Goal: Navigation & Orientation: Find specific page/section

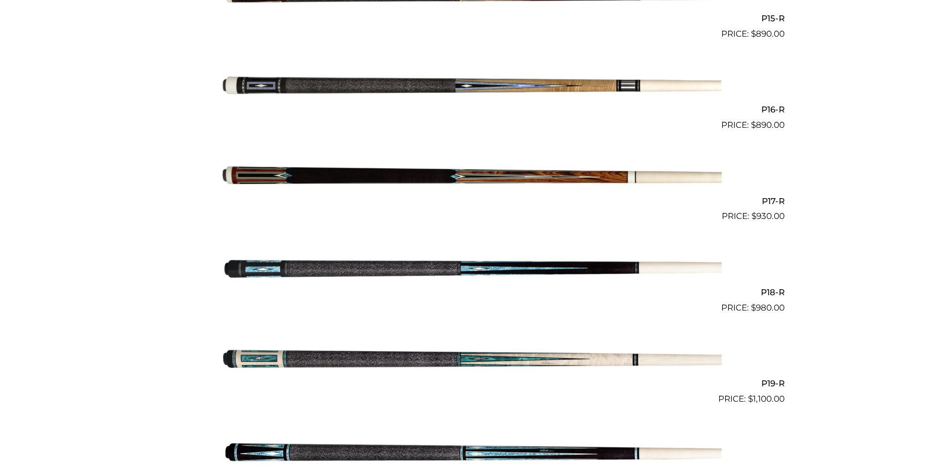
scroll to position [1659, 0]
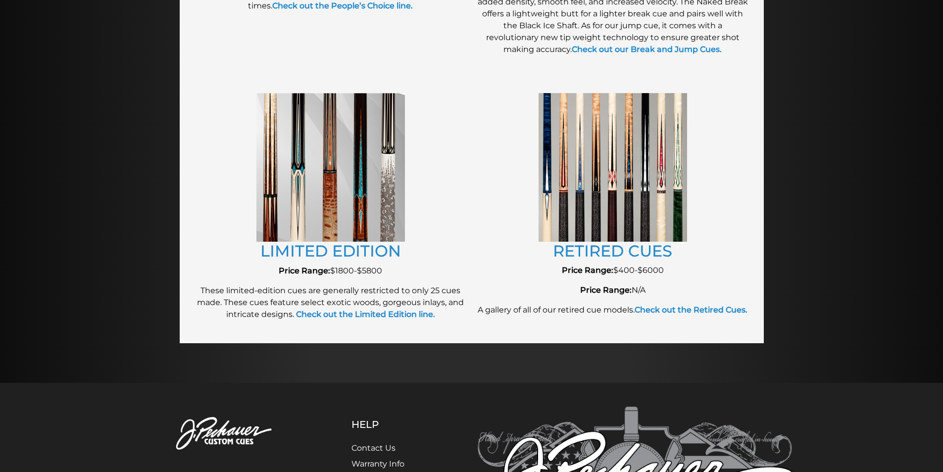
scroll to position [1047, 0]
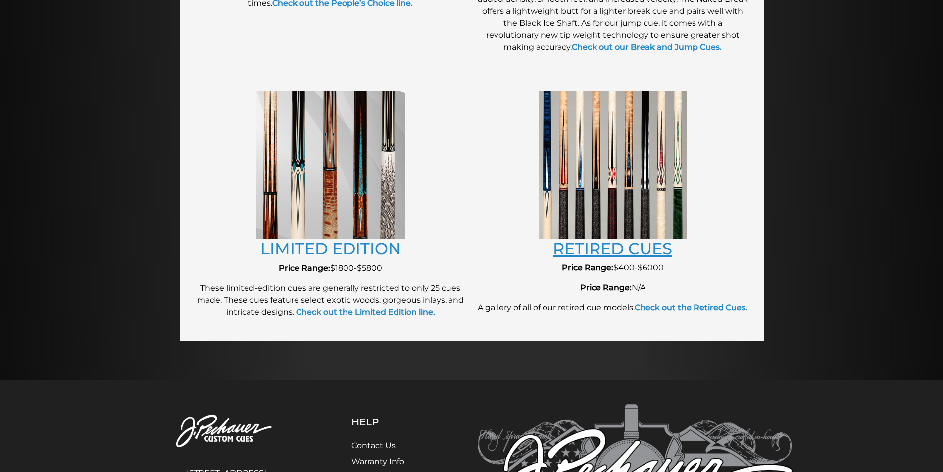
click at [586, 249] on link "RETIRED CUES" at bounding box center [612, 248] width 119 height 19
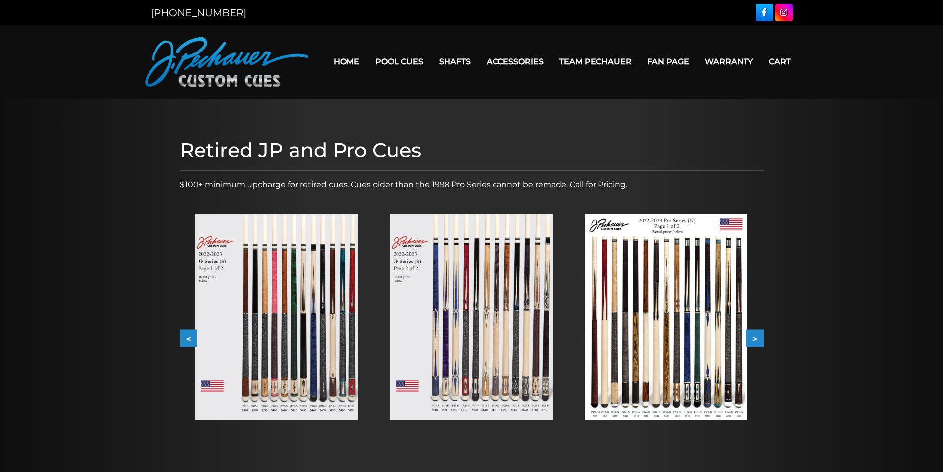
click at [759, 330] on button ">" at bounding box center [755, 338] width 17 height 17
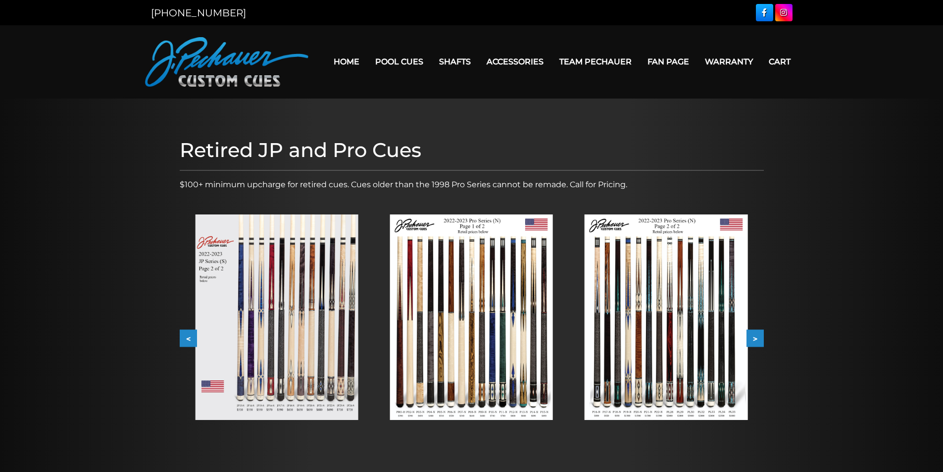
click at [759, 330] on button ">" at bounding box center [755, 338] width 17 height 17
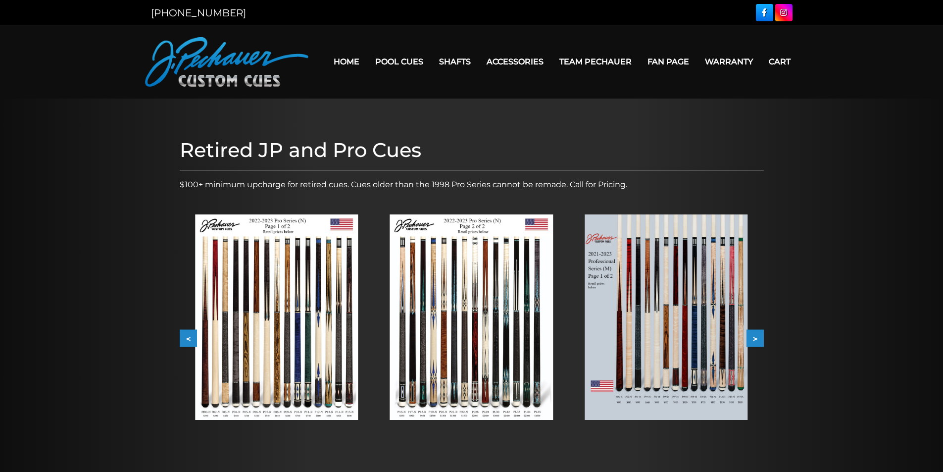
click at [759, 330] on button ">" at bounding box center [755, 338] width 17 height 17
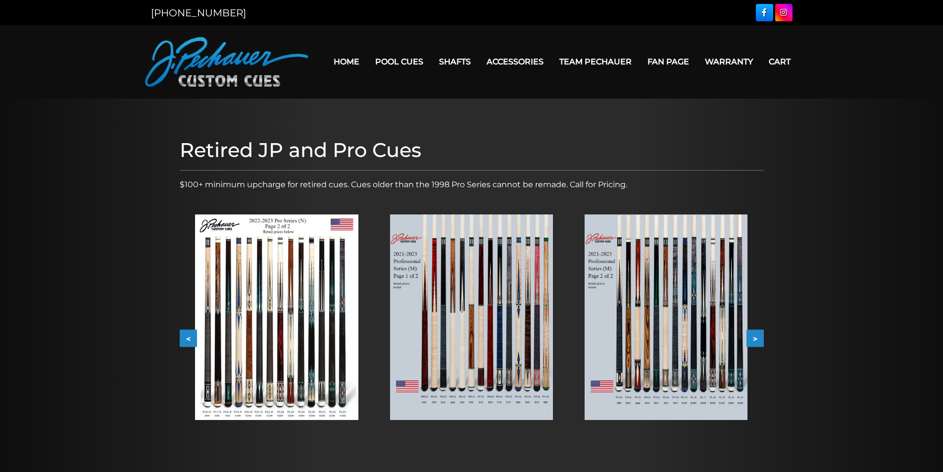
click at [759, 330] on button ">" at bounding box center [755, 338] width 17 height 17
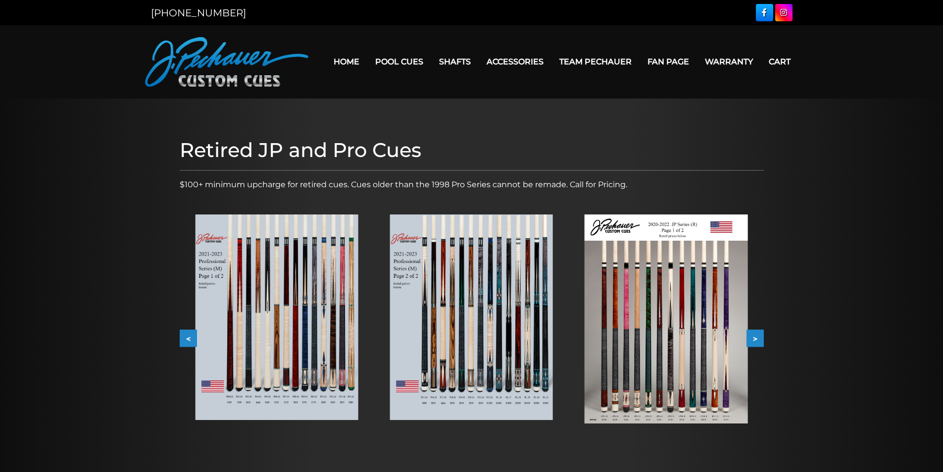
click at [759, 330] on button ">" at bounding box center [755, 338] width 17 height 17
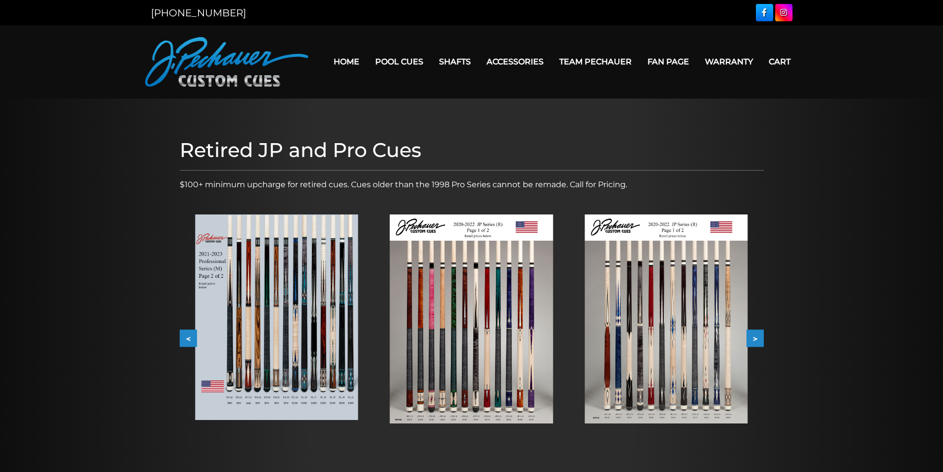
click at [759, 330] on button ">" at bounding box center [755, 338] width 17 height 17
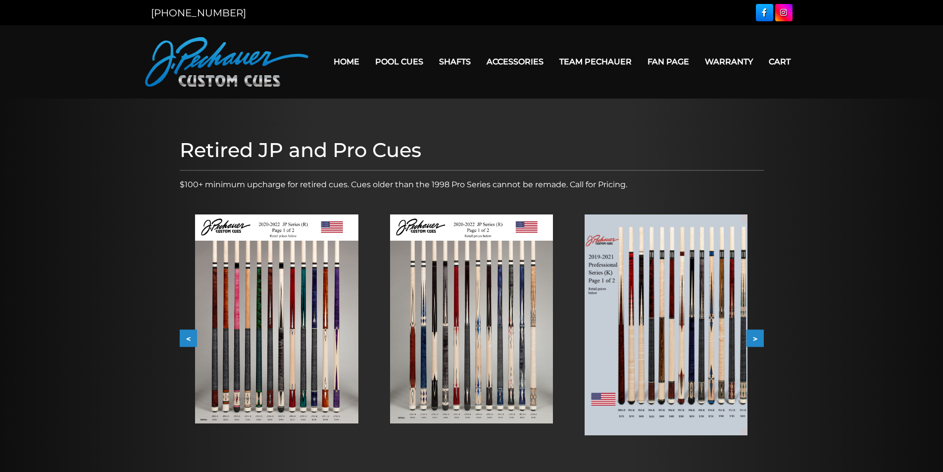
click at [759, 330] on button ">" at bounding box center [755, 338] width 17 height 17
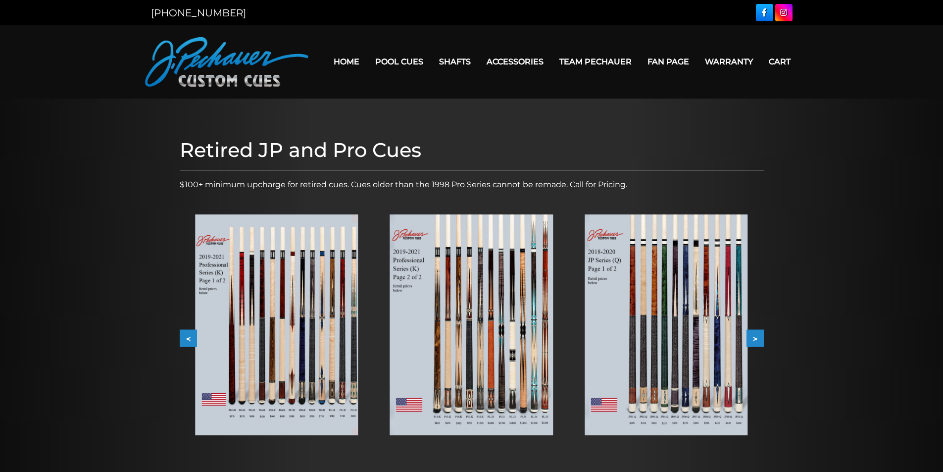
click at [759, 330] on button ">" at bounding box center [755, 338] width 17 height 17
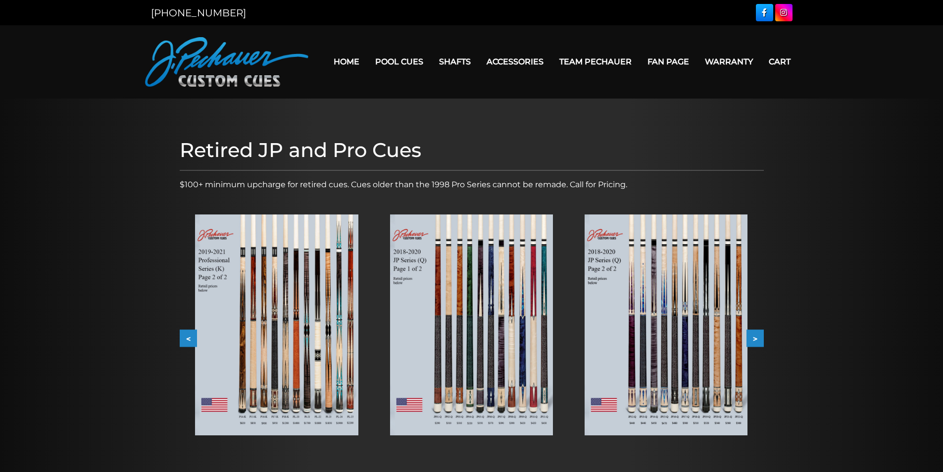
click at [756, 330] on button ">" at bounding box center [755, 338] width 17 height 17
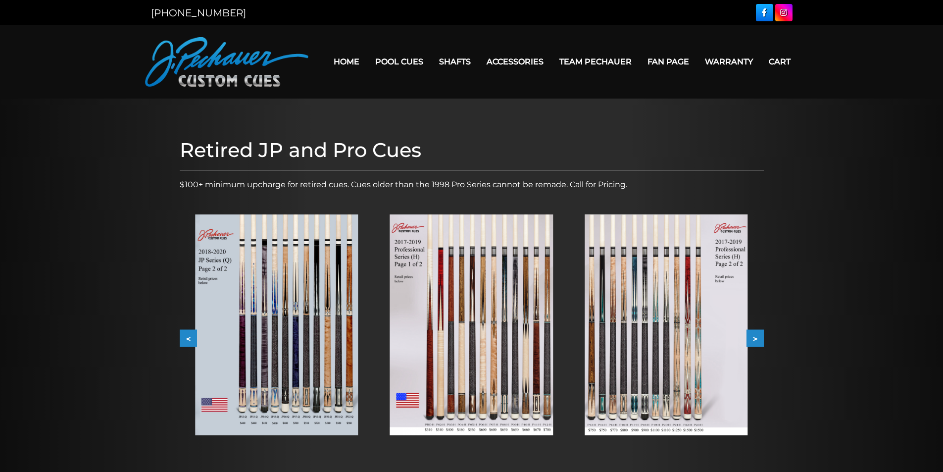
click at [756, 330] on button ">" at bounding box center [755, 338] width 17 height 17
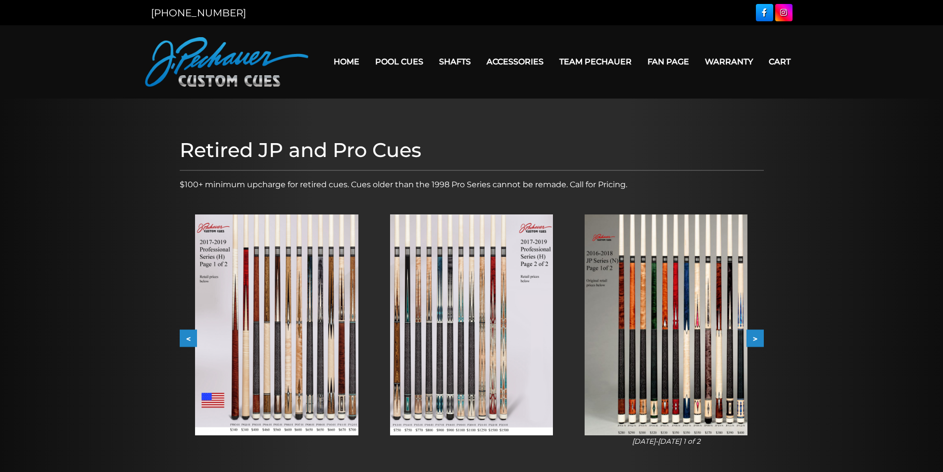
click at [756, 330] on button ">" at bounding box center [755, 338] width 17 height 17
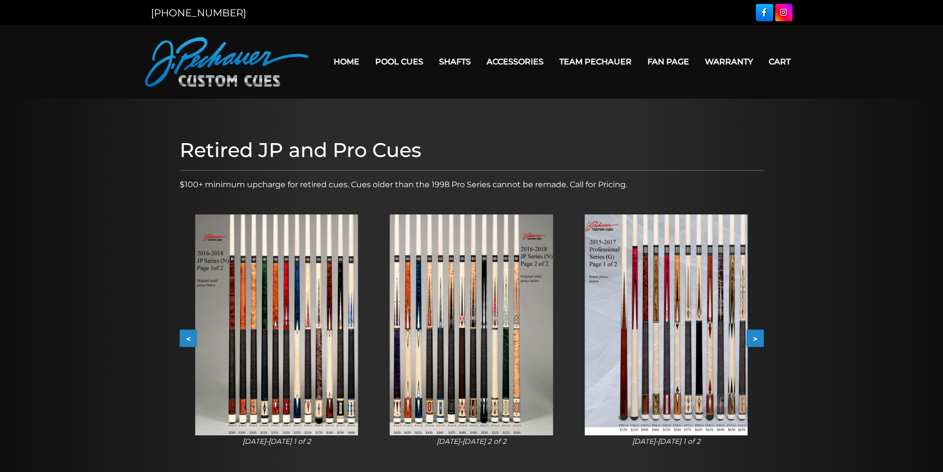
click at [756, 330] on button ">" at bounding box center [755, 338] width 17 height 17
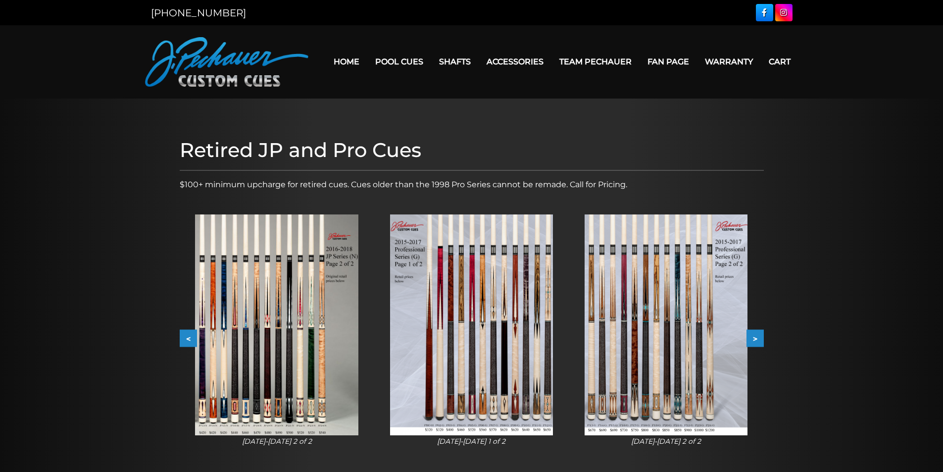
click at [756, 330] on button ">" at bounding box center [755, 338] width 17 height 17
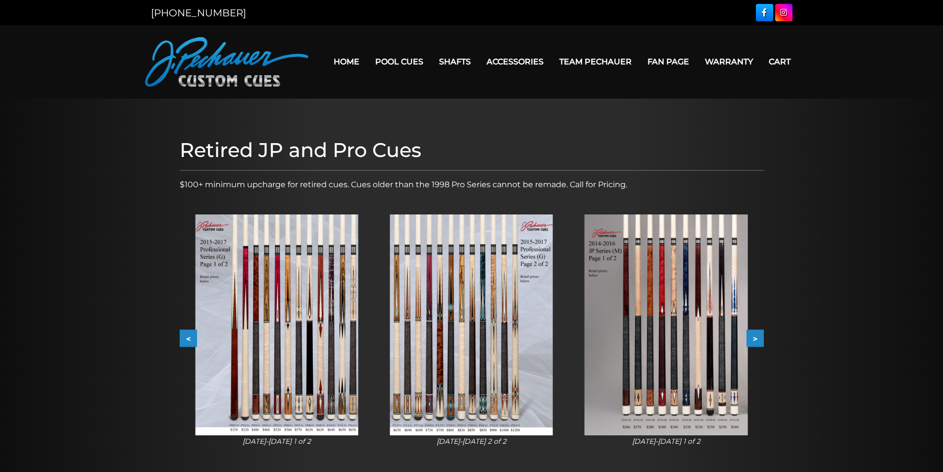
click at [756, 330] on button ">" at bounding box center [755, 338] width 17 height 17
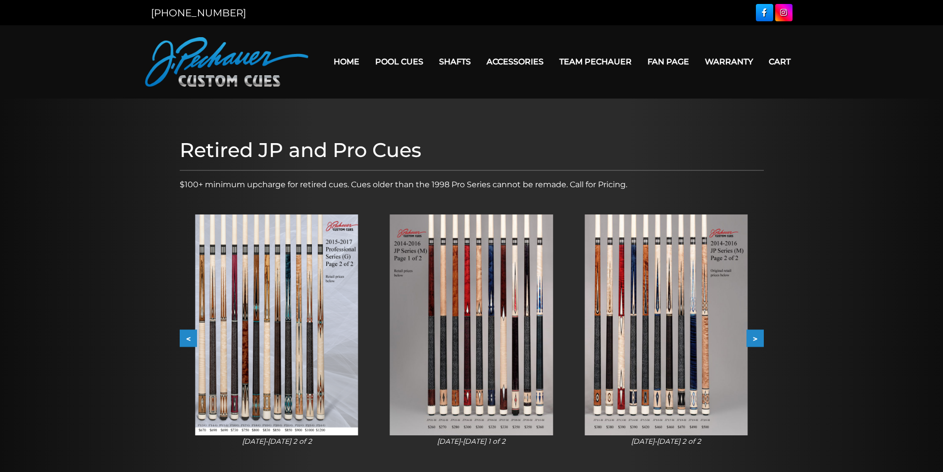
click at [756, 330] on button ">" at bounding box center [755, 338] width 17 height 17
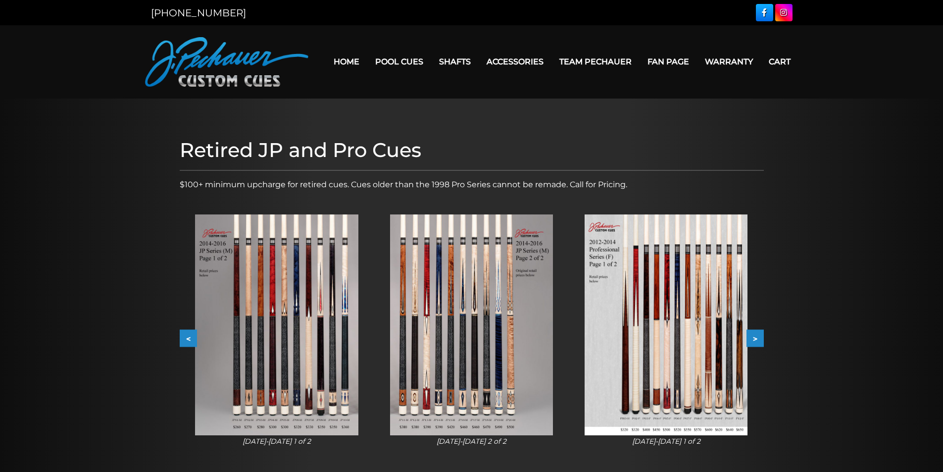
click at [756, 330] on button ">" at bounding box center [755, 338] width 17 height 17
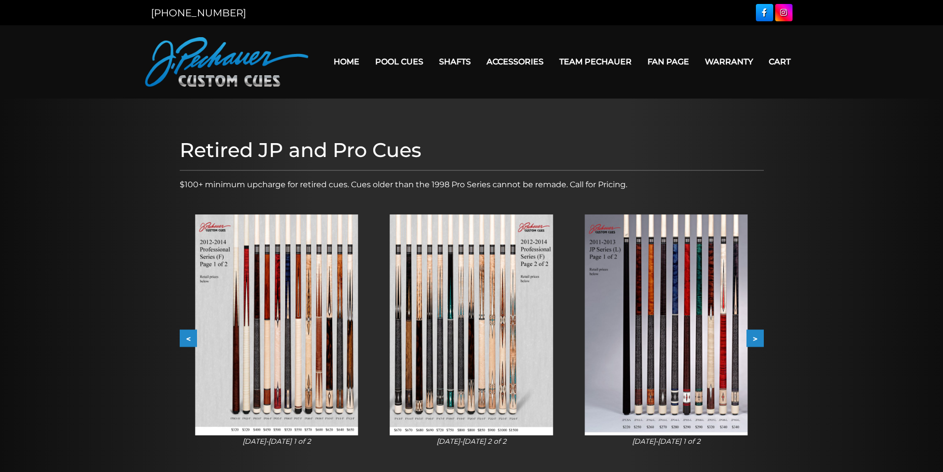
click at [756, 330] on button ">" at bounding box center [755, 338] width 17 height 17
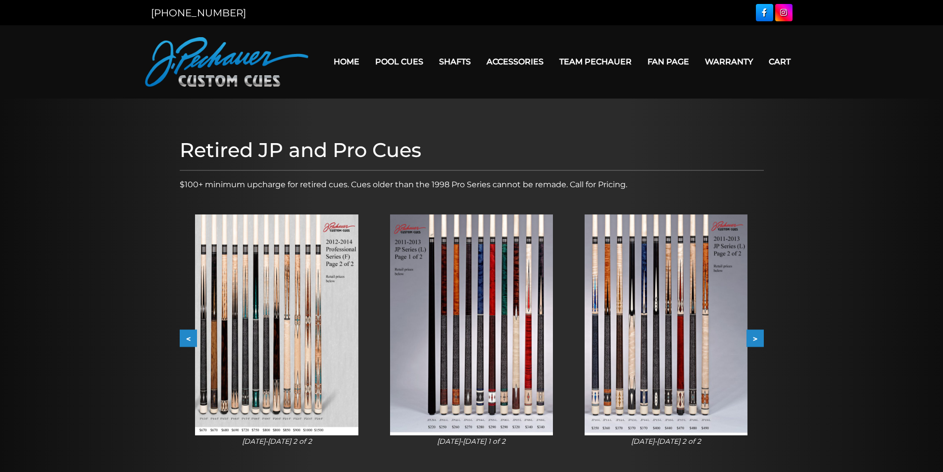
click at [756, 330] on button ">" at bounding box center [755, 338] width 17 height 17
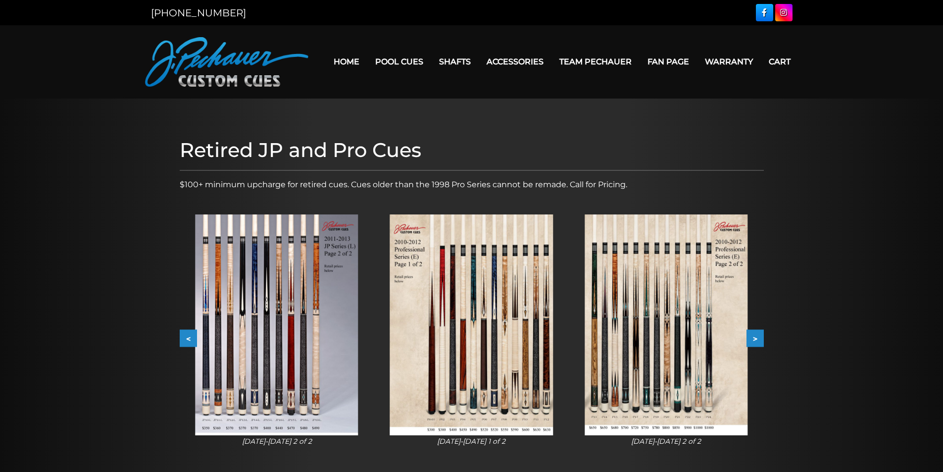
click at [756, 330] on button ">" at bounding box center [755, 338] width 17 height 17
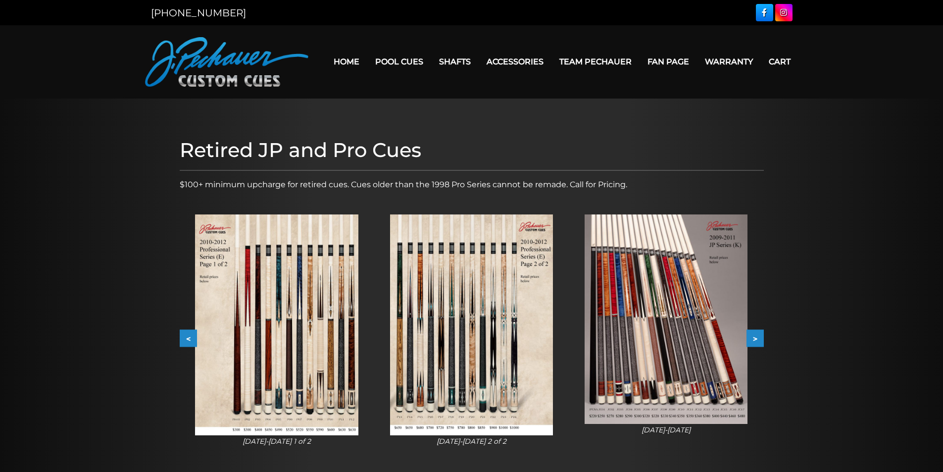
click at [756, 330] on button ">" at bounding box center [755, 338] width 17 height 17
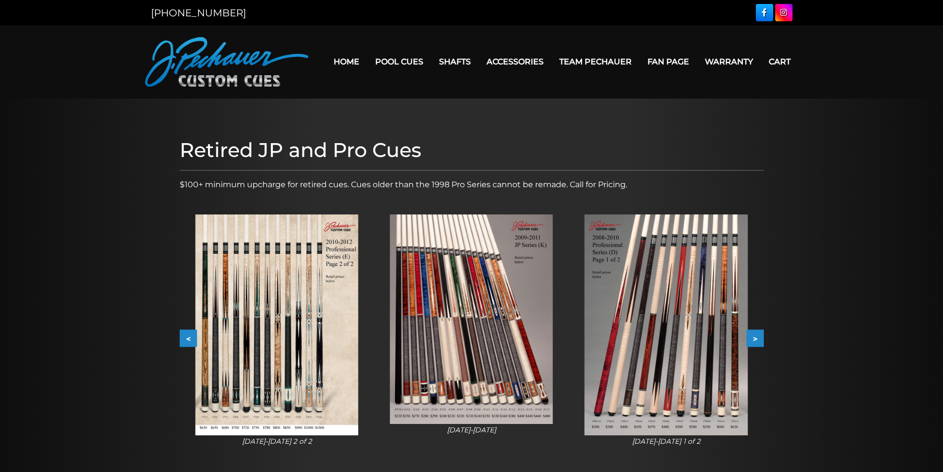
click at [756, 330] on button ">" at bounding box center [755, 338] width 17 height 17
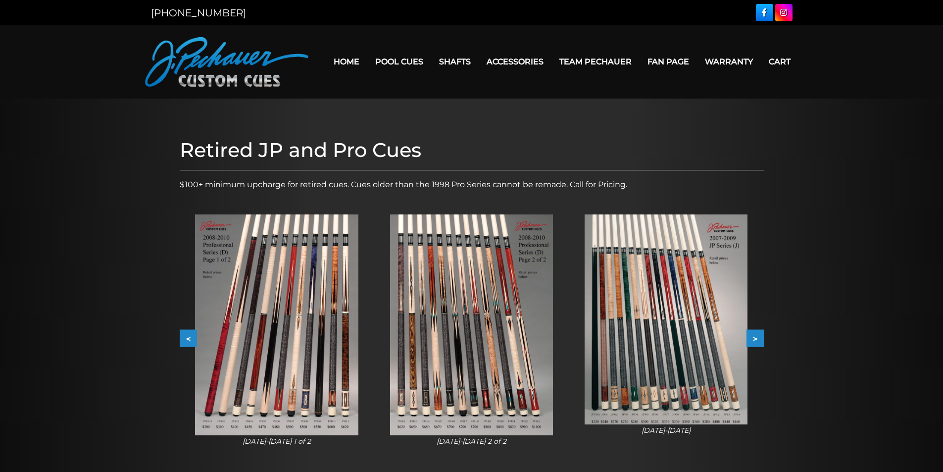
click at [756, 330] on button ">" at bounding box center [755, 338] width 17 height 17
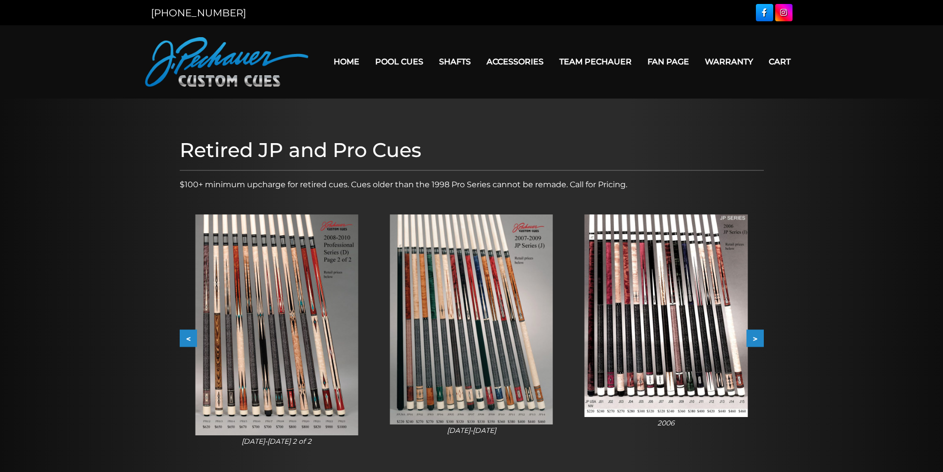
click at [753, 330] on button ">" at bounding box center [755, 338] width 17 height 17
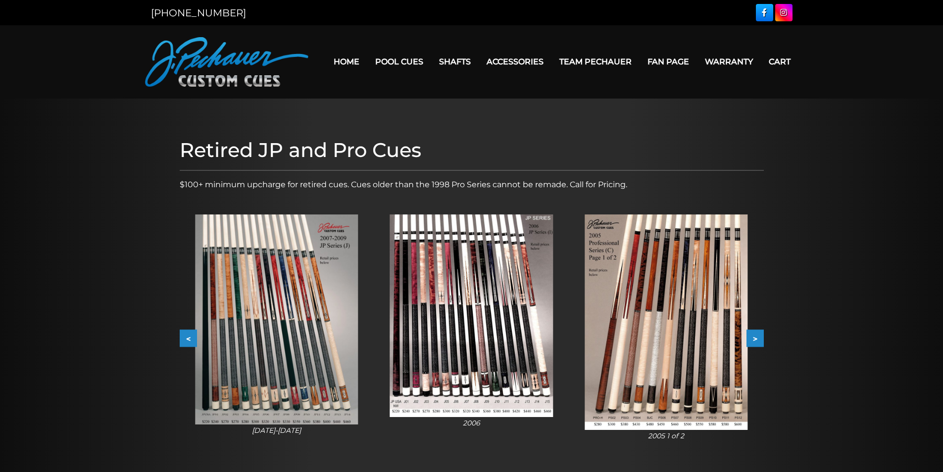
click at [753, 330] on button ">" at bounding box center [755, 338] width 17 height 17
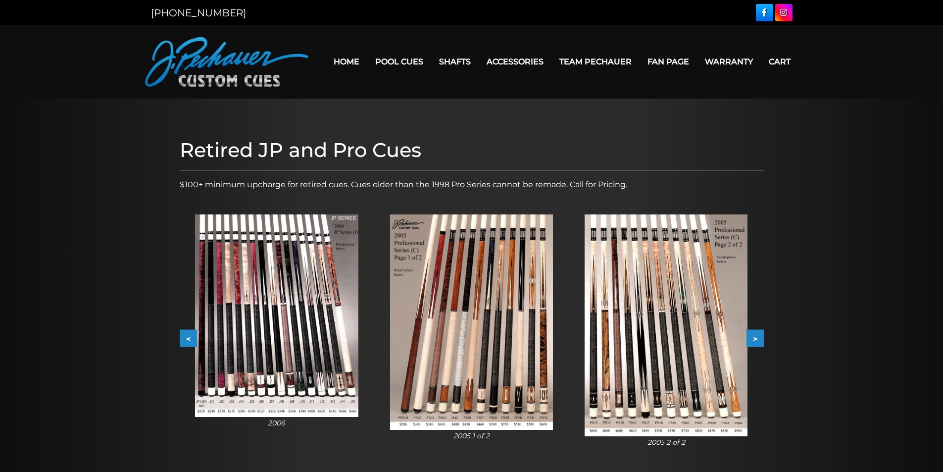
click at [756, 330] on button ">" at bounding box center [755, 338] width 17 height 17
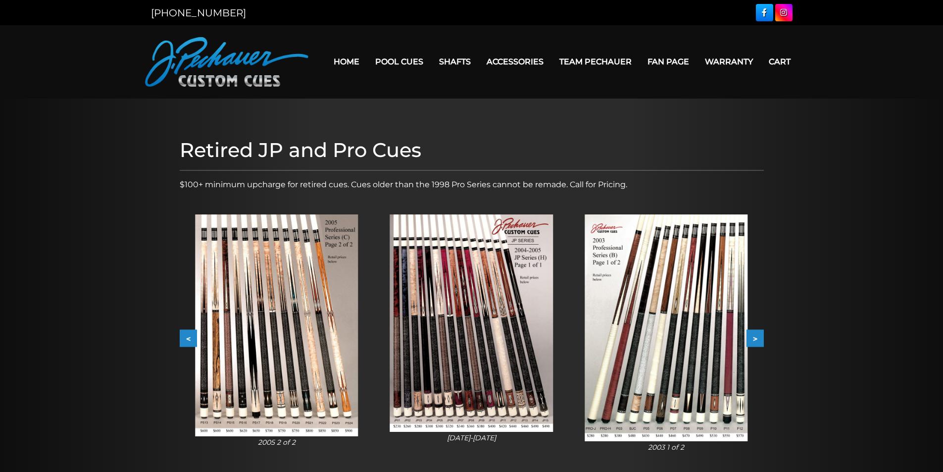
click at [756, 330] on button ">" at bounding box center [755, 338] width 17 height 17
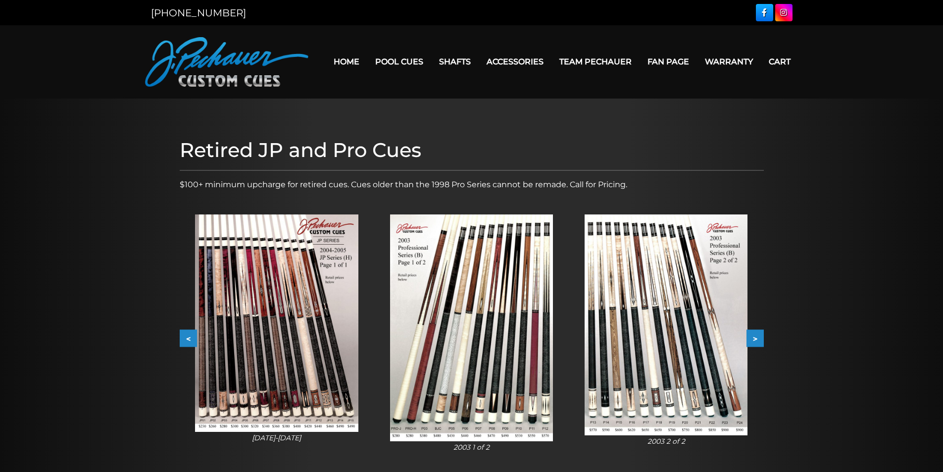
click at [756, 330] on button ">" at bounding box center [755, 338] width 17 height 17
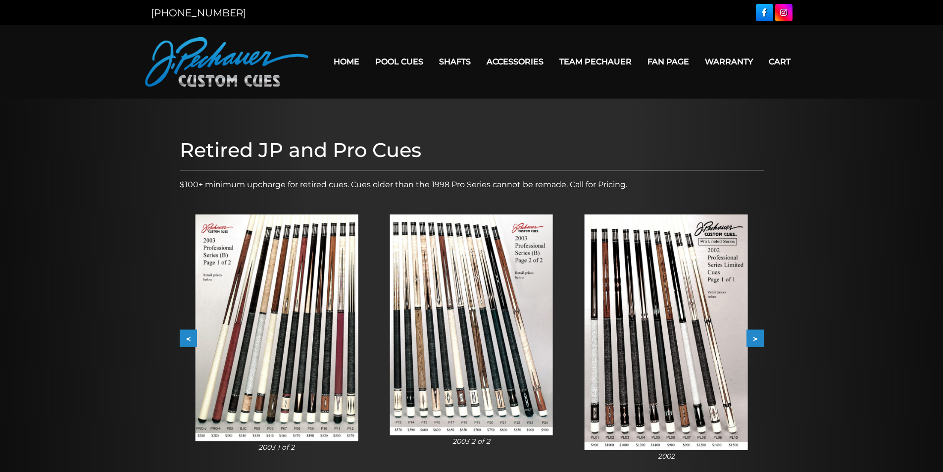
click at [756, 330] on button ">" at bounding box center [755, 338] width 17 height 17
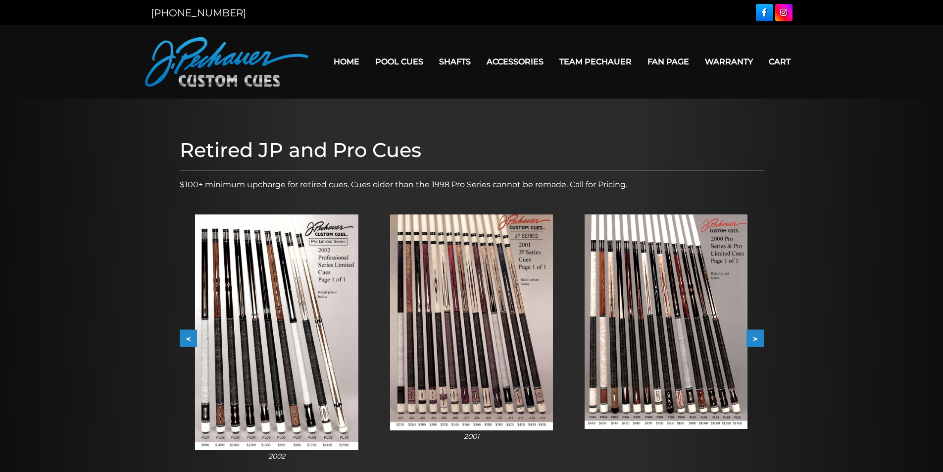
click at [756, 330] on button ">" at bounding box center [755, 338] width 17 height 17
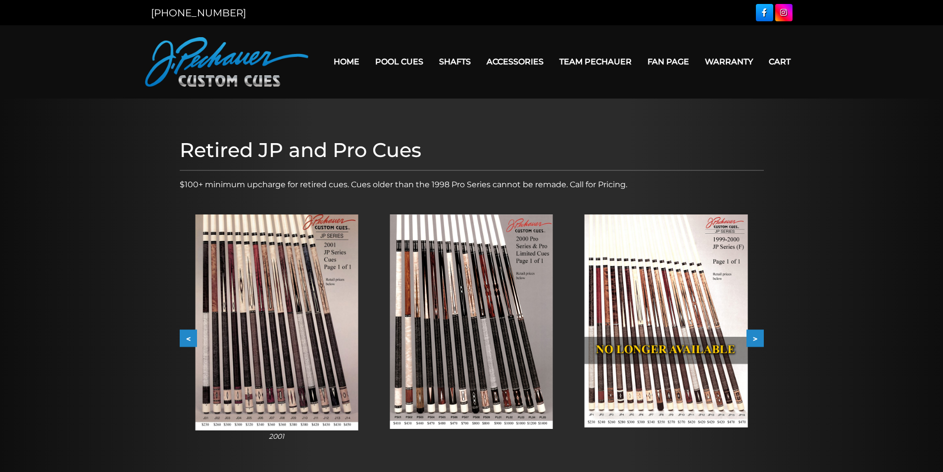
click at [756, 330] on button ">" at bounding box center [755, 338] width 17 height 17
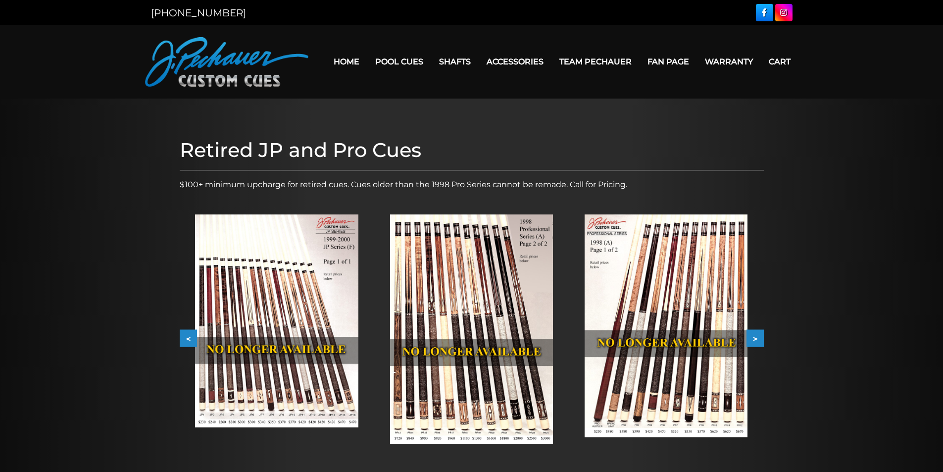
click at [756, 330] on button ">" at bounding box center [755, 338] width 17 height 17
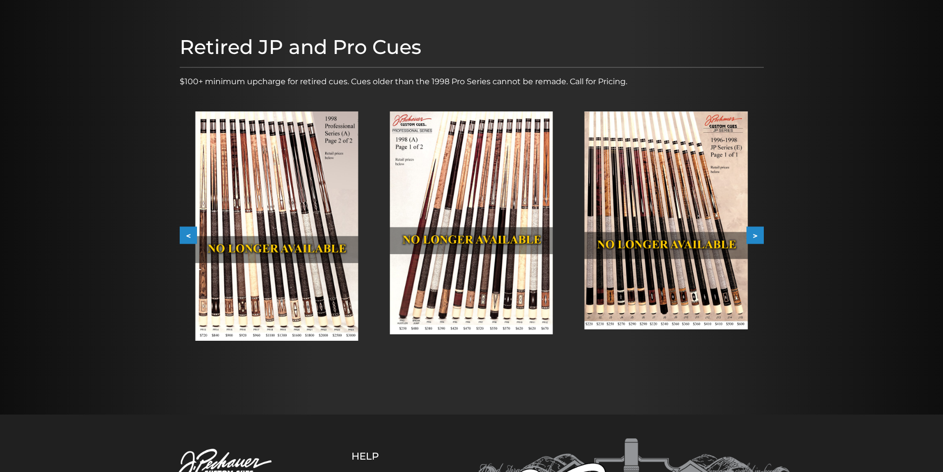
scroll to position [99, 0]
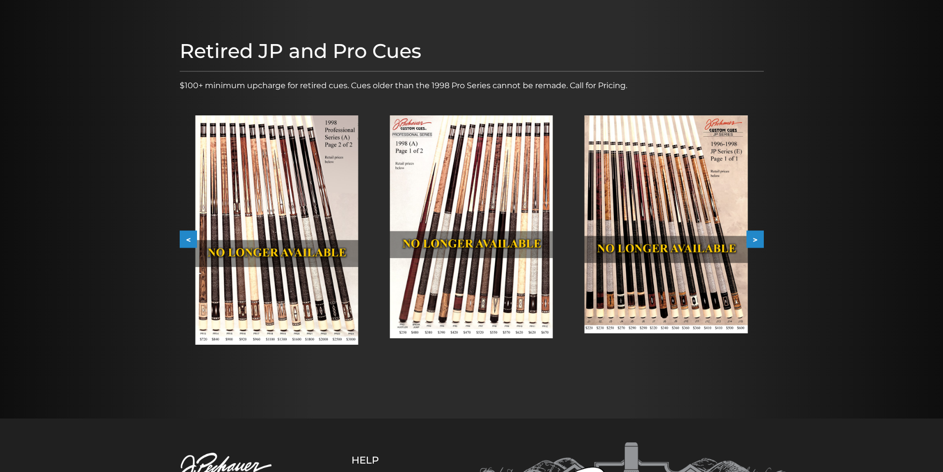
click at [509, 332] on img at bounding box center [471, 226] width 163 height 223
